Goal: Transaction & Acquisition: Purchase product/service

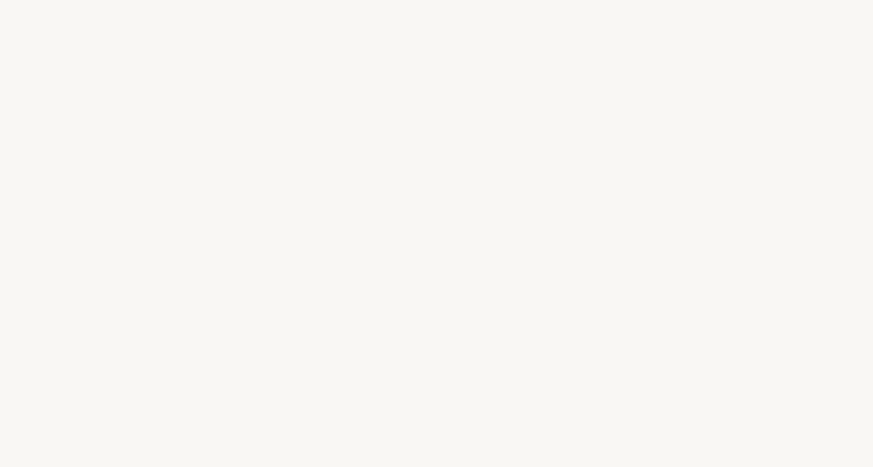
select select "FR"
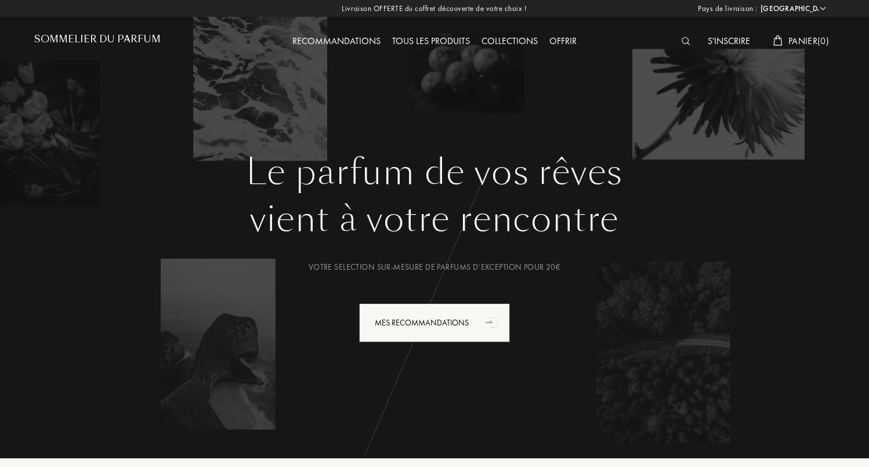
click at [678, 39] on div at bounding box center [689, 41] width 26 height 15
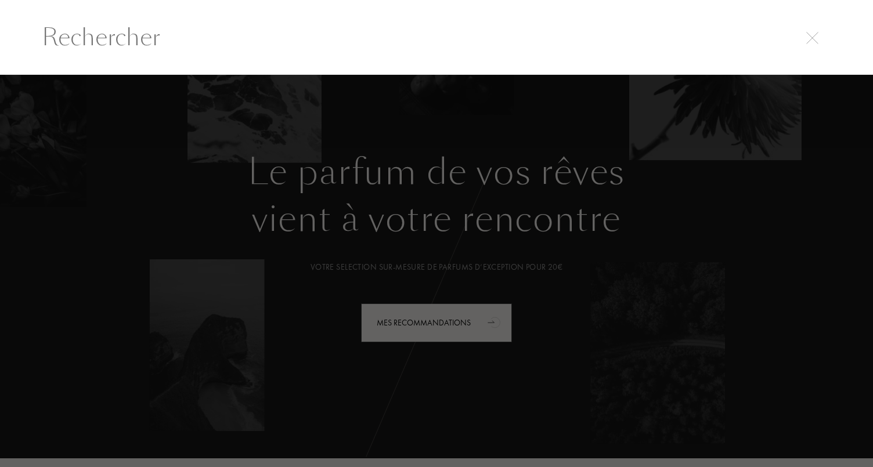
click at [453, 52] on input "text" at bounding box center [437, 37] width 836 height 35
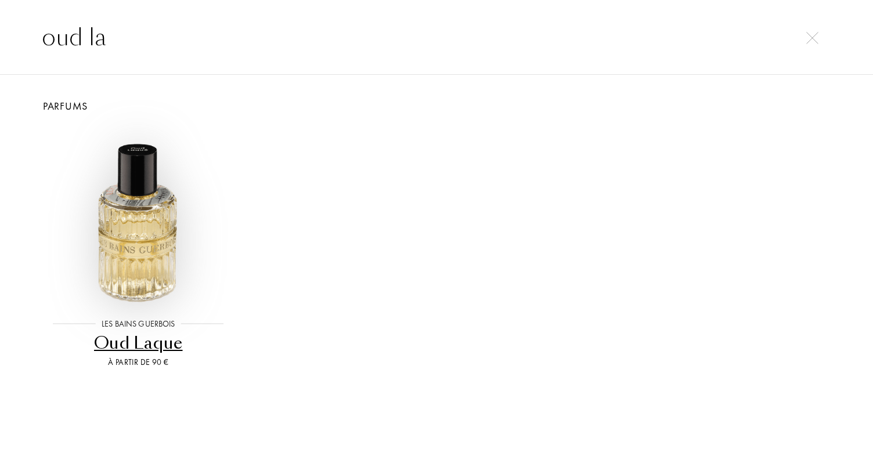
type input "oud la"
click at [128, 238] on img at bounding box center [138, 215] width 179 height 179
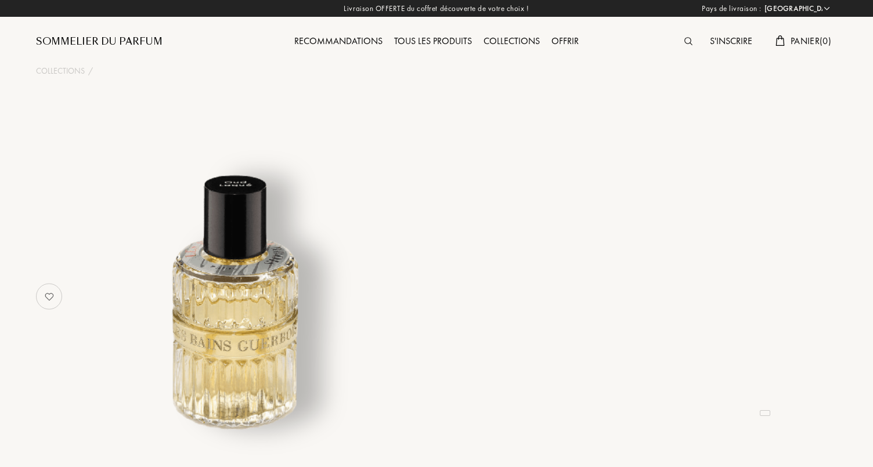
select select "FR"
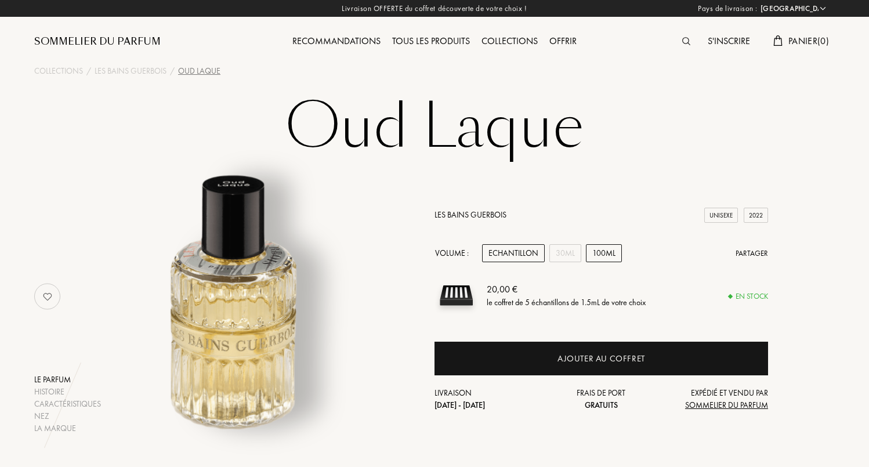
click at [596, 254] on div "100mL" at bounding box center [604, 253] width 36 height 18
click at [572, 253] on div "30mL" at bounding box center [566, 253] width 32 height 18
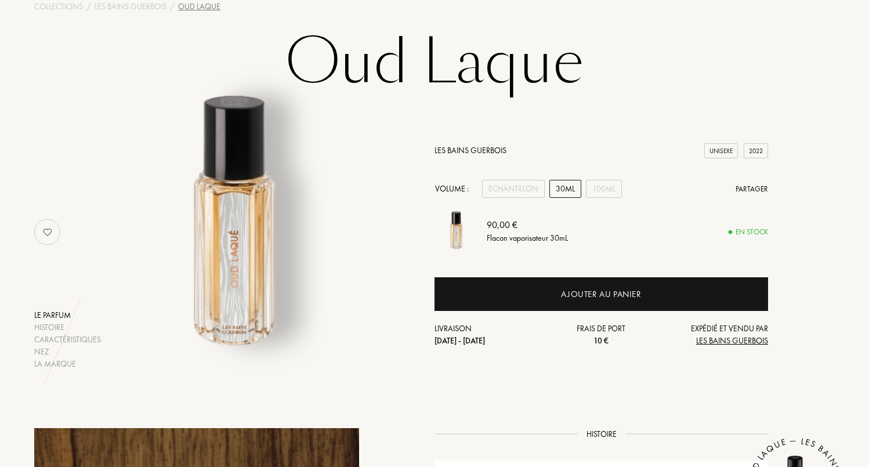
scroll to position [66, 0]
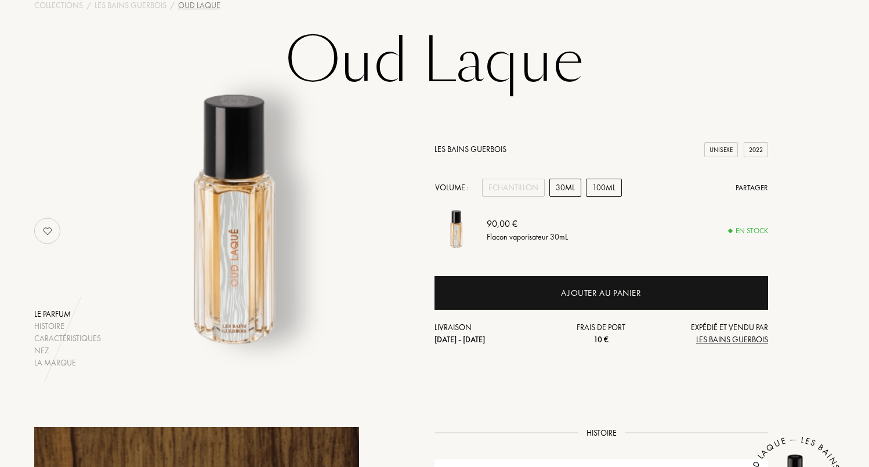
click at [608, 189] on div "100mL" at bounding box center [604, 188] width 36 height 18
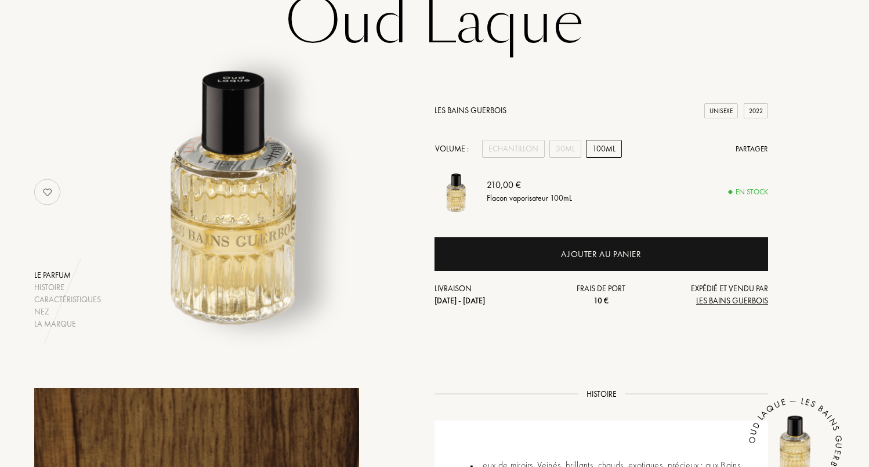
scroll to position [58, 0]
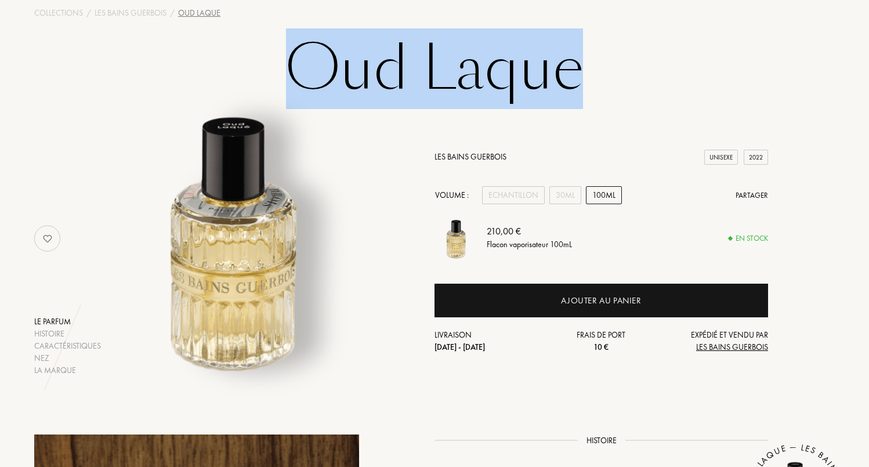
drag, startPoint x: 289, startPoint y: 68, endPoint x: 684, endPoint y: 92, distance: 395.9
click at [684, 92] on h1 "Oud Laque" at bounding box center [434, 69] width 580 height 64
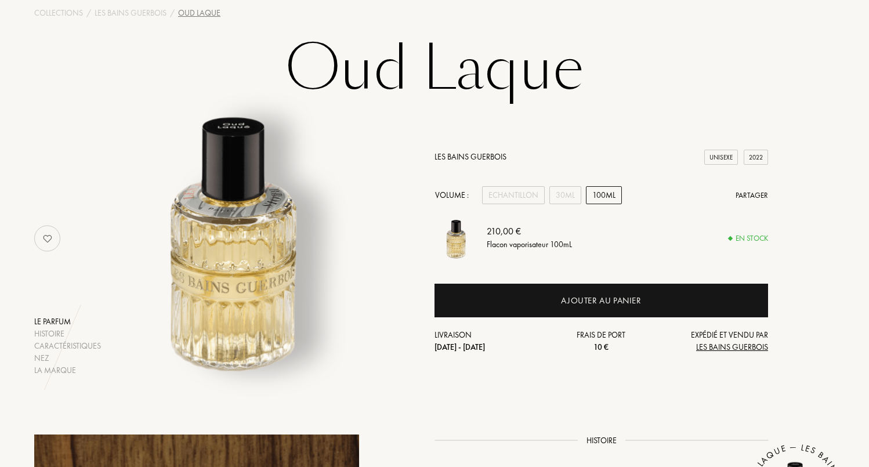
click at [644, 97] on h1 "Oud Laque" at bounding box center [434, 69] width 580 height 64
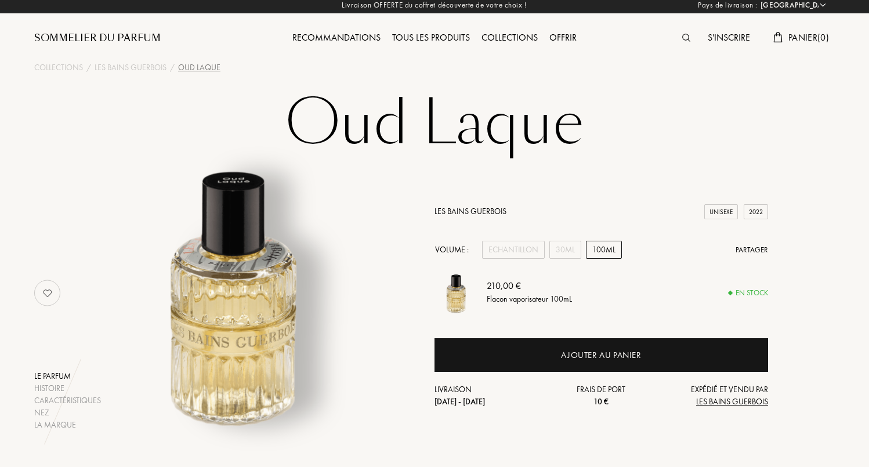
scroll to position [0, 0]
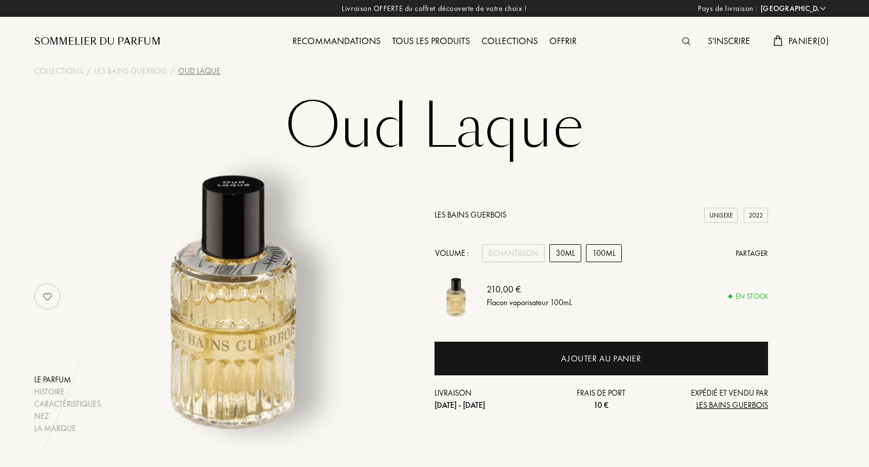
click at [558, 256] on div "30mL" at bounding box center [566, 253] width 32 height 18
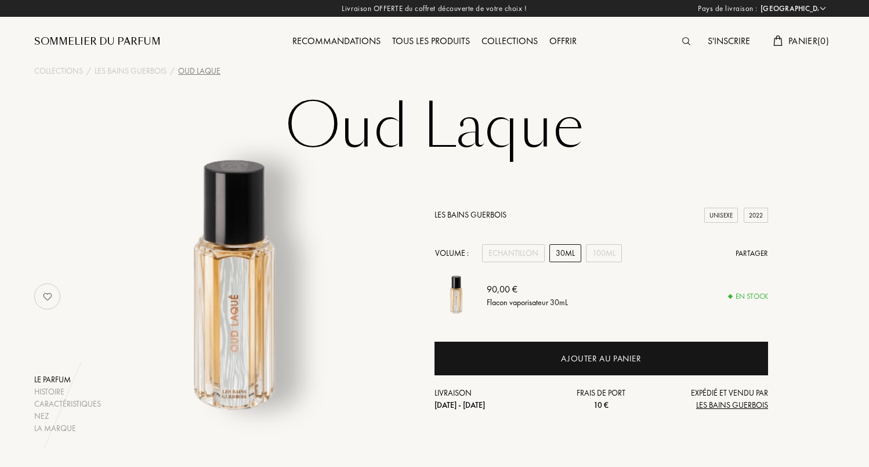
scroll to position [31, 0]
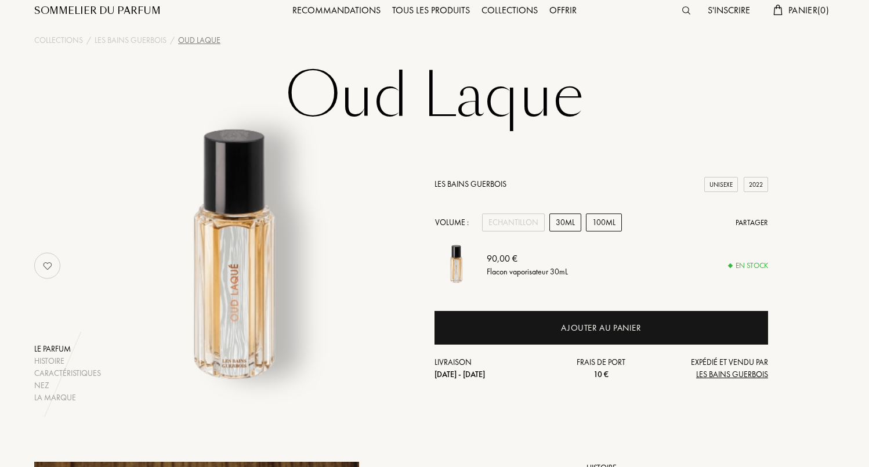
click at [605, 216] on div "100mL" at bounding box center [604, 223] width 36 height 18
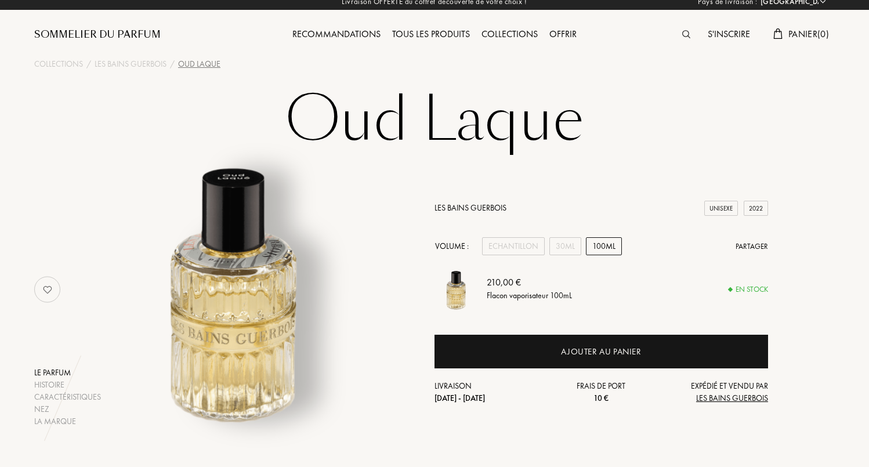
scroll to position [0, 0]
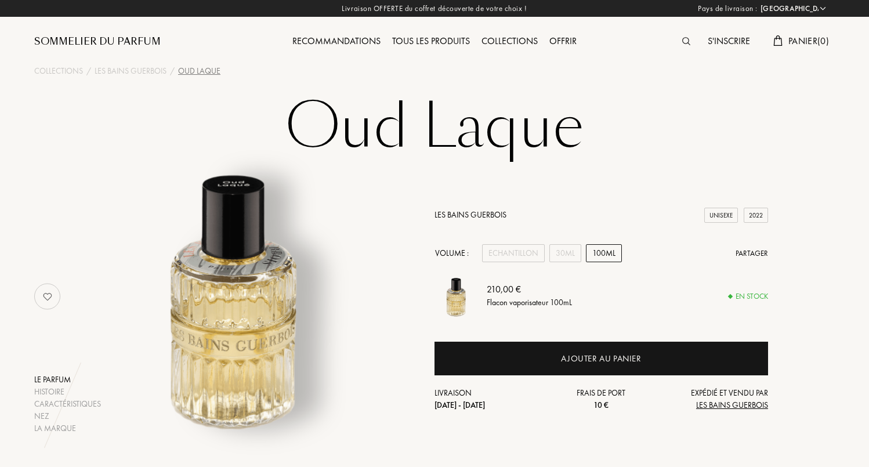
click at [825, 10] on select "Afghanistan Afrique du Sud Albanie Algérie Allemagne Andorre Angola Anguilla An…" at bounding box center [793, 9] width 70 height 12
click at [127, 70] on div "Les Bains Guerbois" at bounding box center [131, 71] width 72 height 12
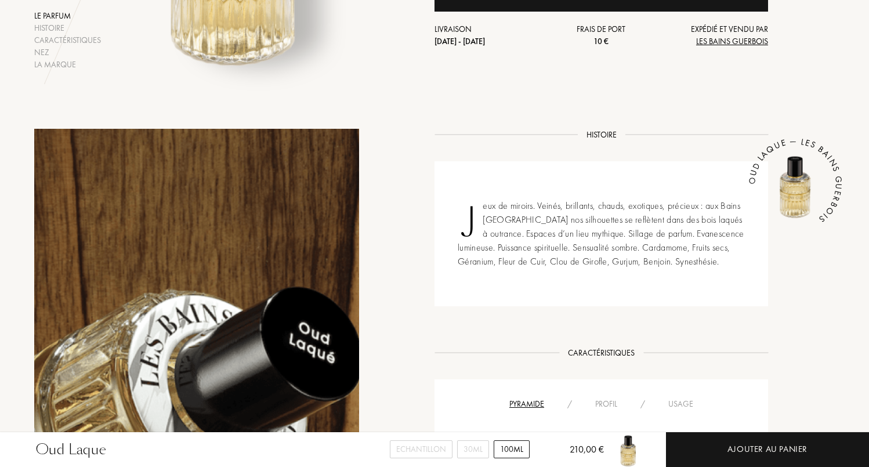
scroll to position [356, 0]
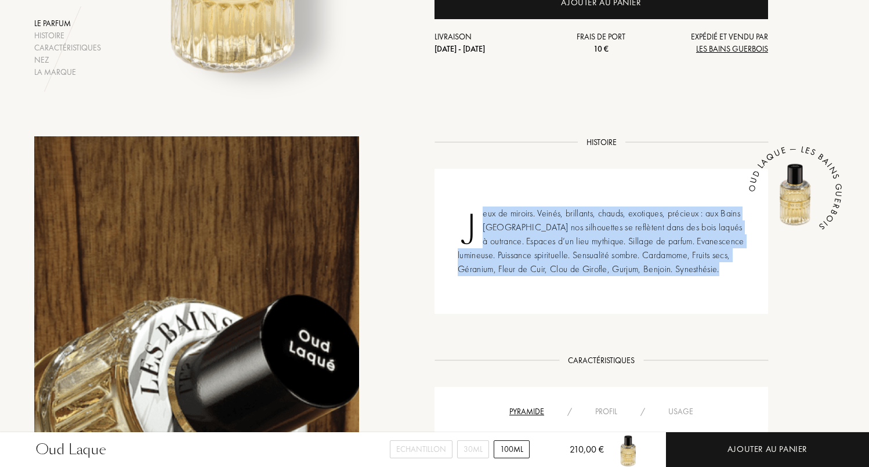
drag, startPoint x: 479, startPoint y: 210, endPoint x: 752, endPoint y: 272, distance: 280.3
click at [753, 272] on div "Jeux de miroirs. Veinés, brillants, chauds, exotiques, précieux : aux Bains Par…" at bounding box center [602, 241] width 334 height 145
click at [662, 265] on div "Jeux de miroirs. Veinés, brillants, chauds, exotiques, précieux : aux Bains Par…" at bounding box center [602, 241] width 334 height 145
drag, startPoint x: 677, startPoint y: 268, endPoint x: 442, endPoint y: 208, distance: 242.3
click at [442, 208] on div "Jeux de miroirs. Veinés, brillants, chauds, exotiques, précieux : aux Bains Par…" at bounding box center [602, 241] width 334 height 145
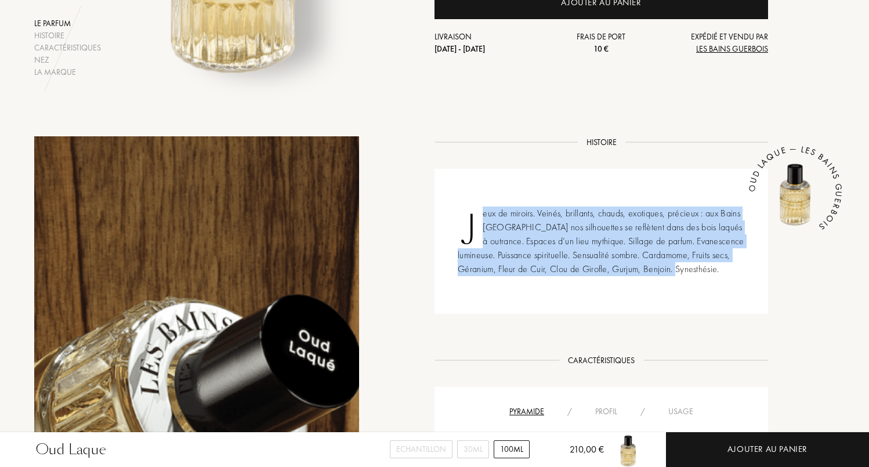
click at [453, 223] on div "Jeux de miroirs. Veinés, brillants, chauds, exotiques, précieux : aux Bains Par…" at bounding box center [602, 241] width 334 height 145
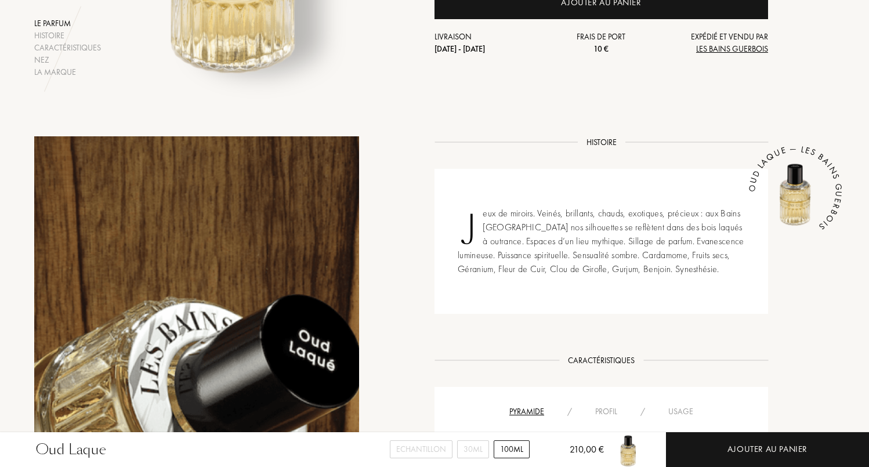
scroll to position [0, 0]
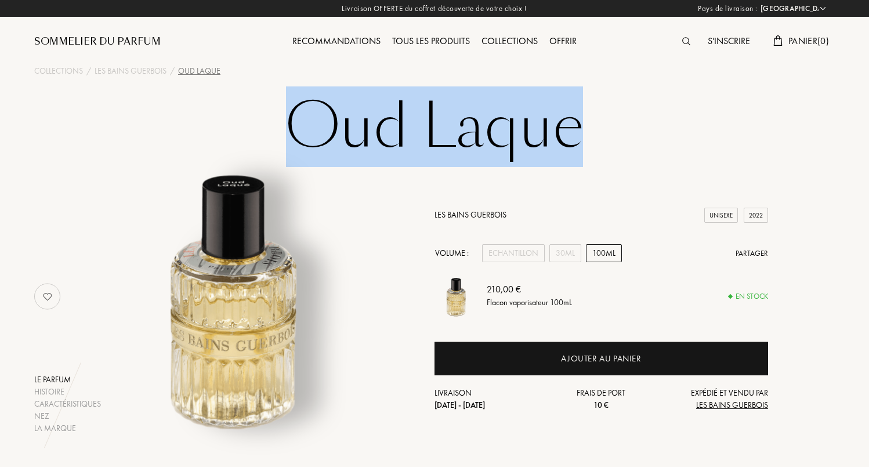
drag, startPoint x: 295, startPoint y: 121, endPoint x: 638, endPoint y: 108, distance: 343.2
click at [632, 108] on h1 "Oud Laque" at bounding box center [434, 127] width 580 height 64
copy h1 "Oud Laque"
click at [429, 136] on h1 "Oud Laque" at bounding box center [434, 127] width 580 height 64
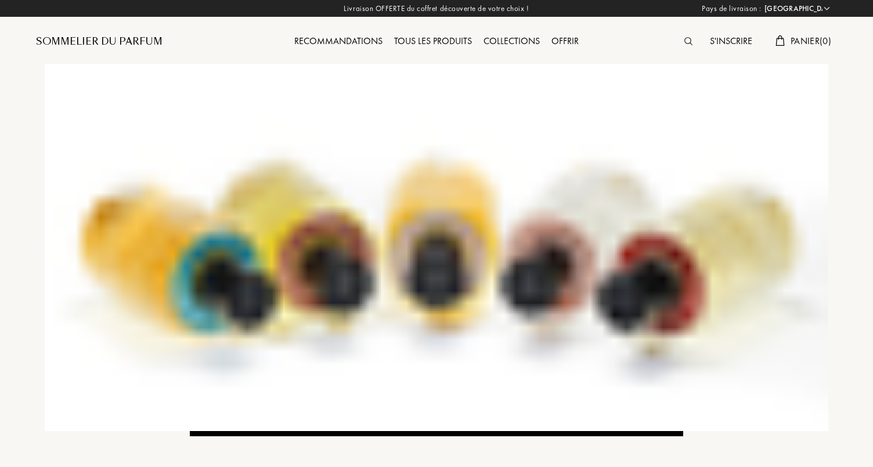
select select "FR"
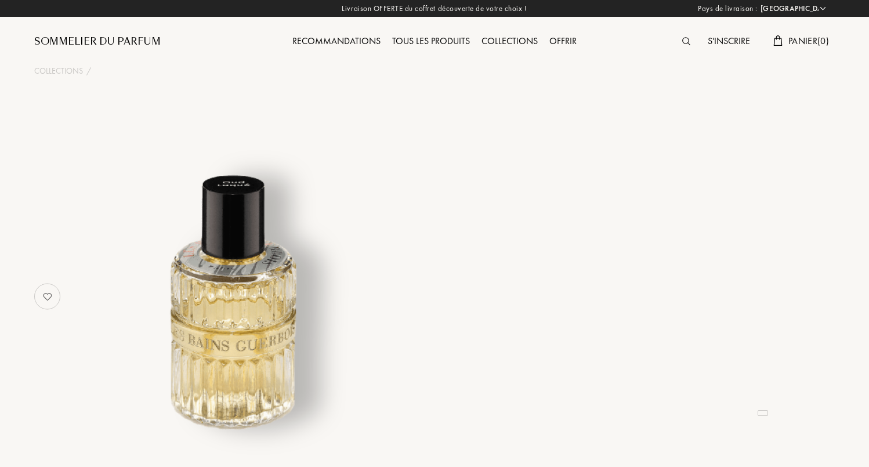
select select "FR"
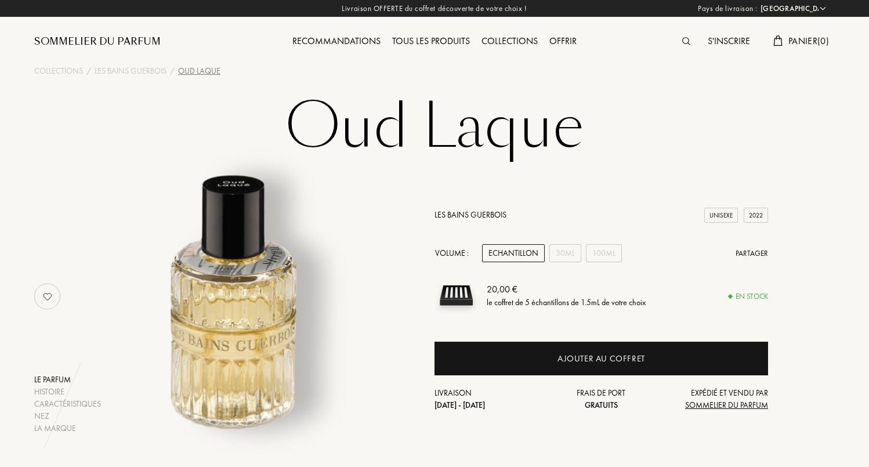
click at [827, 10] on div "Livraison OFFERTE du coffret découverte de votre choix ! Pays de livraison : Af…" at bounding box center [434, 8] width 869 height 17
click at [687, 41] on img at bounding box center [686, 41] width 8 height 8
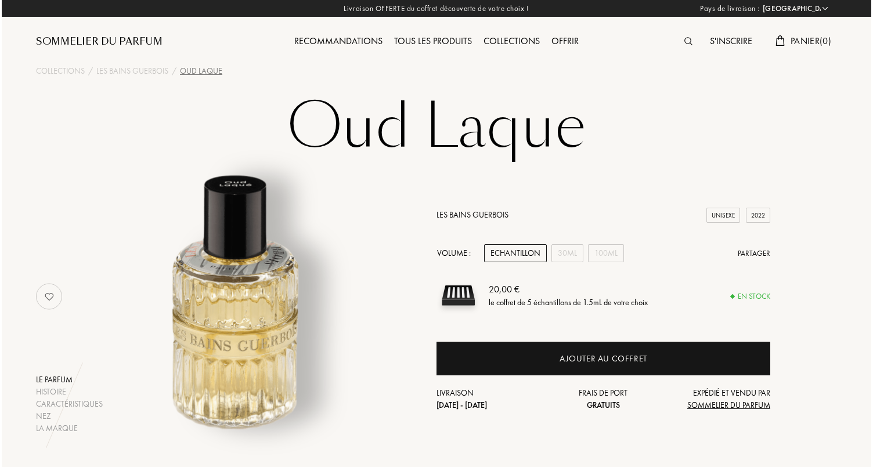
scroll to position [1, 0]
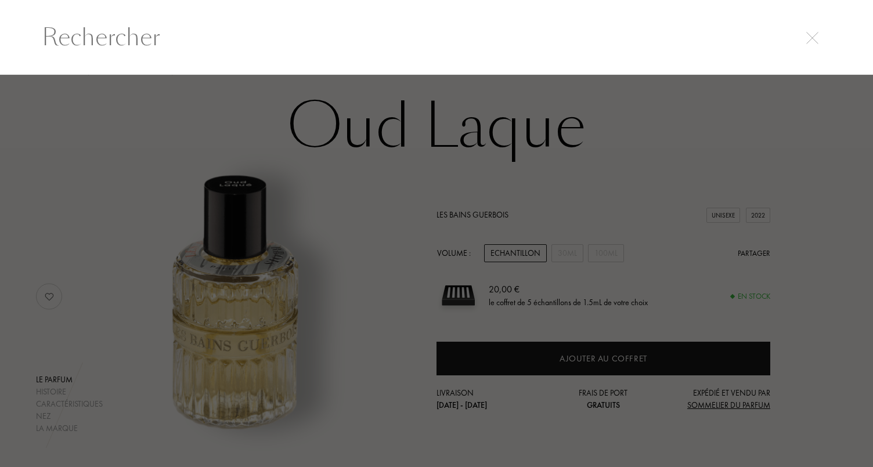
click at [439, 49] on input "text" at bounding box center [437, 37] width 836 height 35
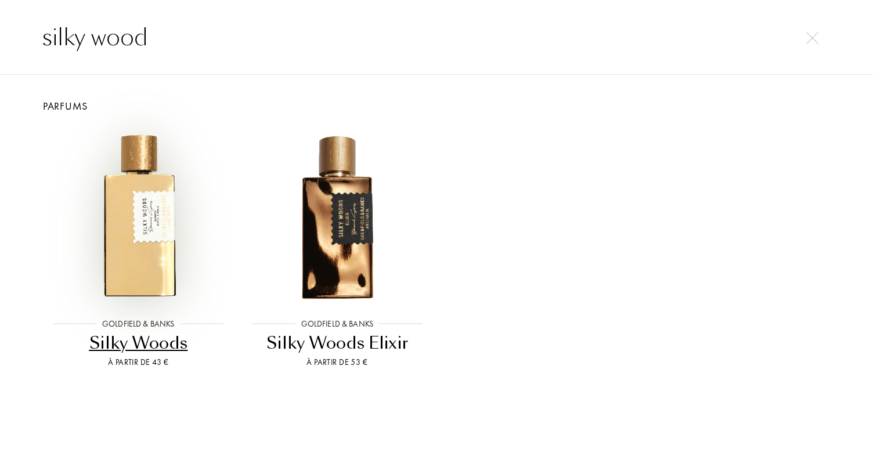
type input "silky wood"
click at [138, 214] on img at bounding box center [138, 215] width 179 height 179
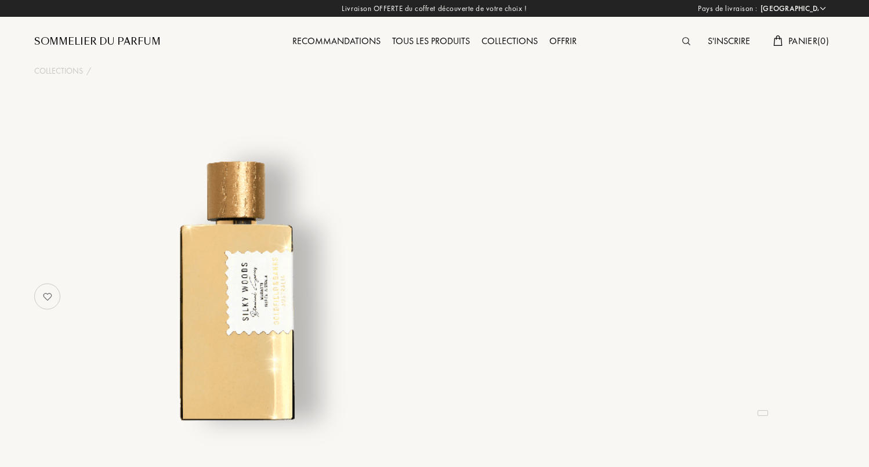
select select "FR"
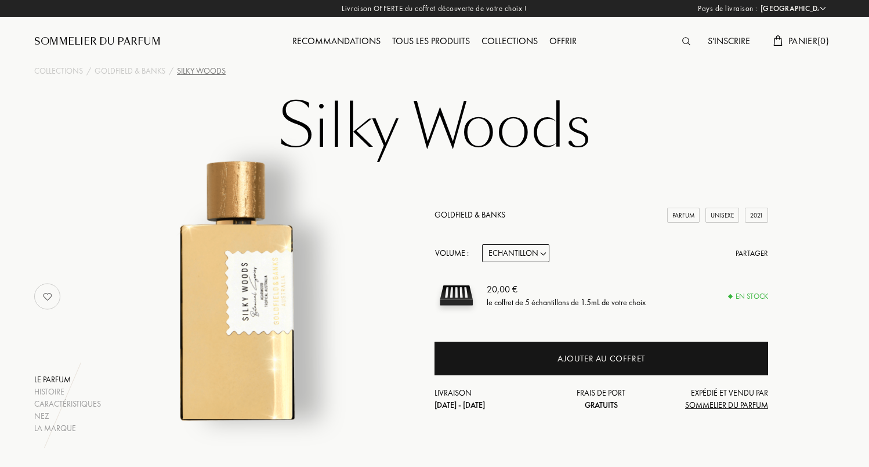
click at [537, 252] on select "Echantillon 10mL 50mL 100mL" at bounding box center [515, 253] width 67 height 18
select select "3"
click at [522, 256] on select "Echantillon 10mL 50mL 100mL" at bounding box center [515, 253] width 67 height 18
select select "2"
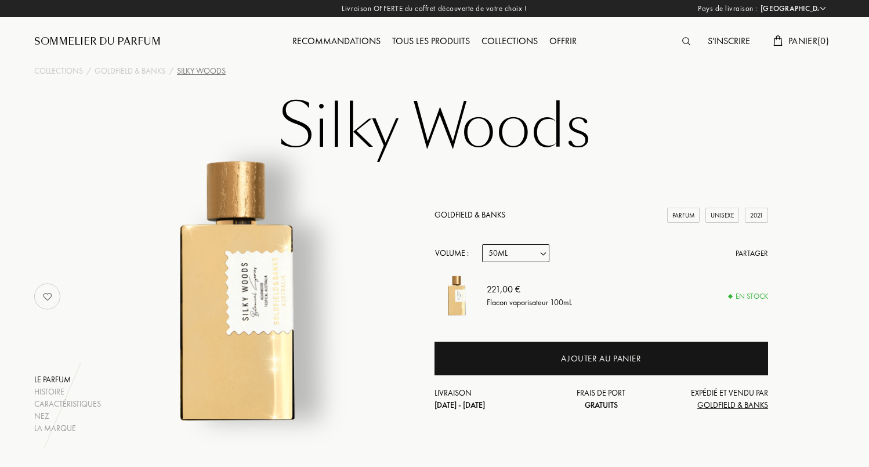
select select "2"
click at [420, 277] on div "Le parfum Histoire Caractéristiques Nez La marque Goldfield & Banks Parfum Unis…" at bounding box center [435, 297] width 818 height 276
click at [540, 254] on select "Echantillon 10mL 50mL 100mL" at bounding box center [515, 253] width 67 height 18
select select "3"
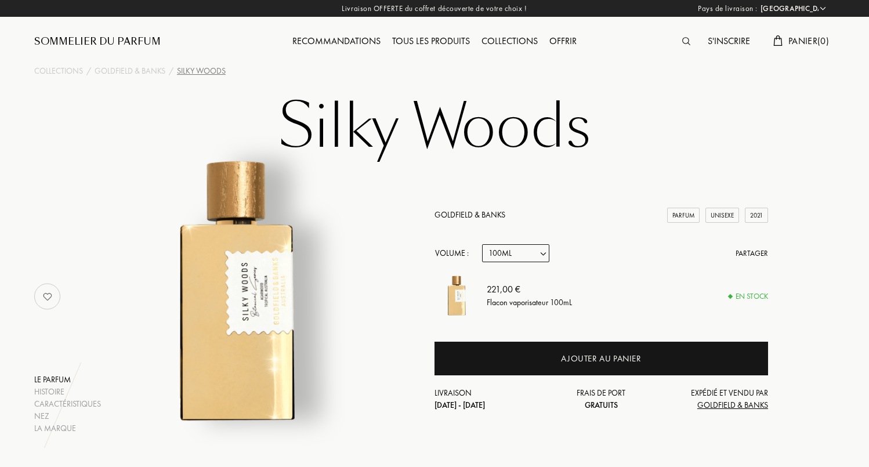
click at [541, 255] on select "Echantillon 10mL 50mL 100mL" at bounding box center [515, 253] width 67 height 18
select select "2"
click at [534, 250] on select "Echantillon 10mL 50mL 100mL" at bounding box center [515, 253] width 67 height 18
drag, startPoint x: 485, startPoint y: 288, endPoint x: 556, endPoint y: 287, distance: 71.4
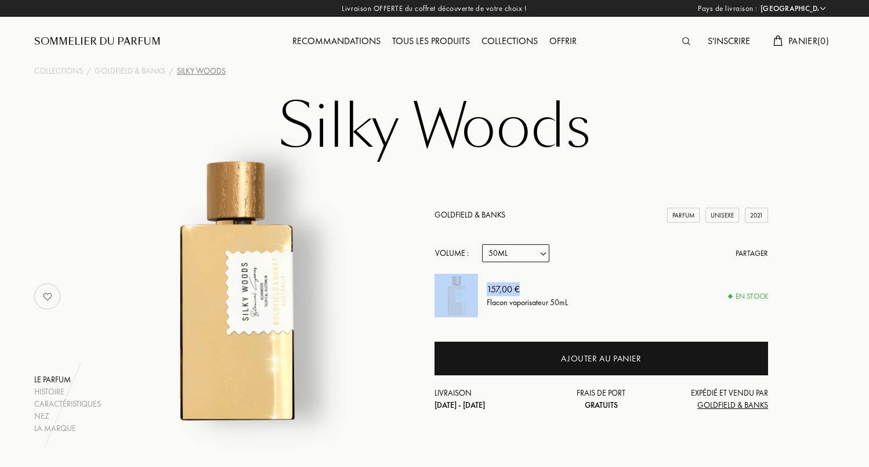
click at [556, 287] on div "157,00 € Flacon vaporisateur 50mL En stock" at bounding box center [602, 296] width 334 height 44
click at [547, 291] on div "157,00 €" at bounding box center [527, 290] width 81 height 14
drag, startPoint x: 487, startPoint y: 290, endPoint x: 541, endPoint y: 286, distance: 54.7
click at [541, 286] on div "157,00 €" at bounding box center [527, 290] width 81 height 14
click at [529, 291] on div "157,00 €" at bounding box center [527, 290] width 81 height 14
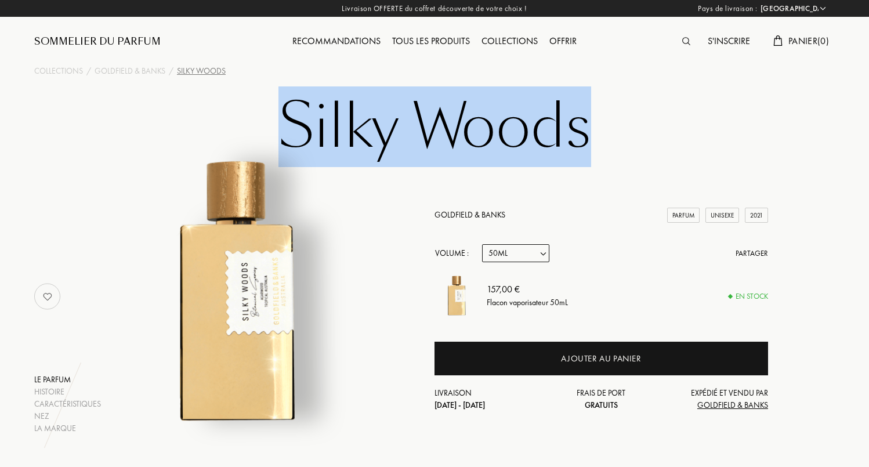
drag, startPoint x: 652, startPoint y: 131, endPoint x: 279, endPoint y: 121, distance: 373.8
click at [279, 121] on h1 "Silky Woods" at bounding box center [434, 127] width 580 height 64
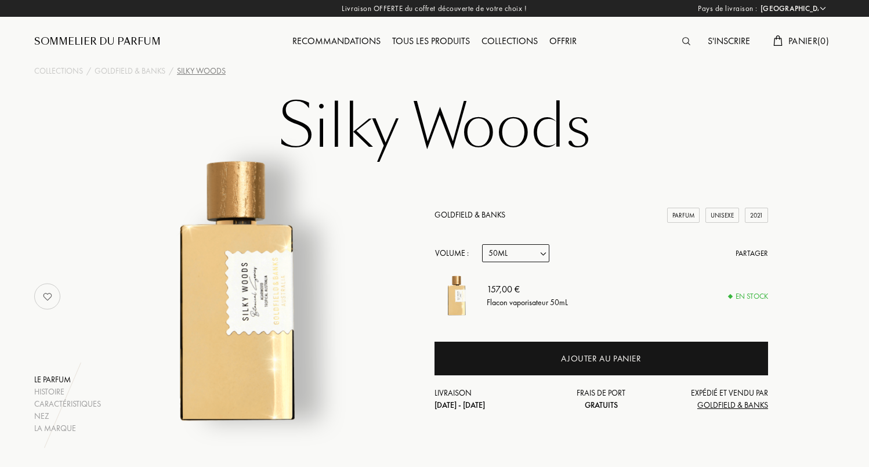
click at [442, 127] on h1 "Silky Woods" at bounding box center [434, 127] width 580 height 64
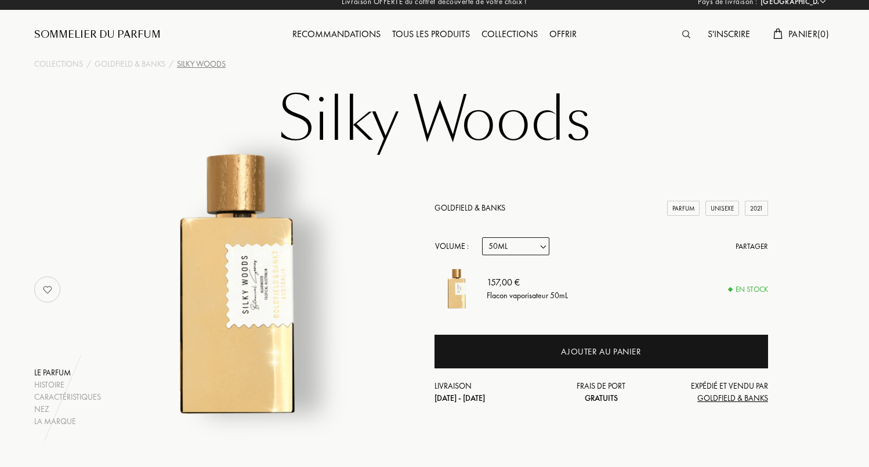
scroll to position [15, 0]
